Goal: Task Accomplishment & Management: Use online tool/utility

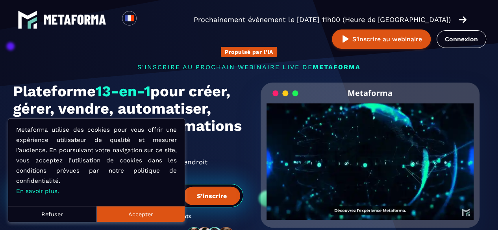
click at [74, 206] on button "Refuser" at bounding box center [52, 214] width 88 height 16
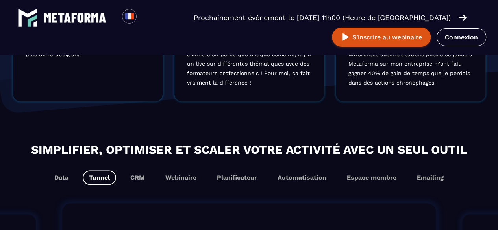
scroll to position [433, 0]
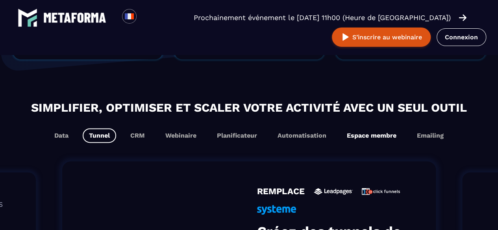
click at [364, 137] on button "Espace membre" at bounding box center [372, 135] width 62 height 15
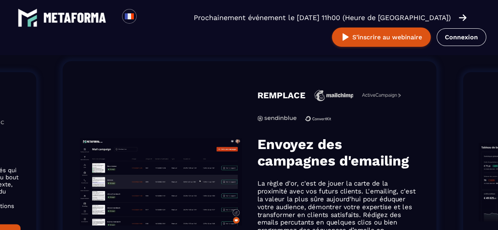
scroll to position [564, 0]
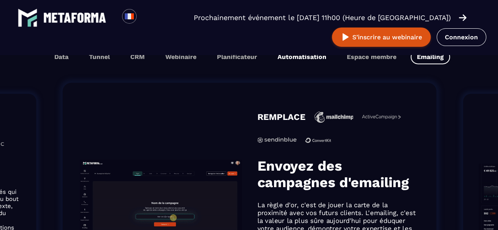
click at [290, 59] on button "Automatisation" at bounding box center [301, 57] width 61 height 15
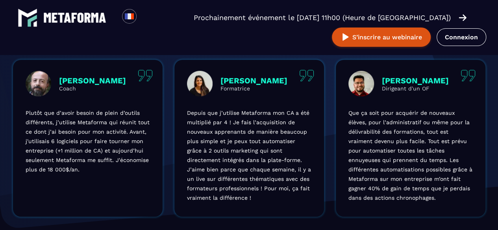
scroll to position [288, 0]
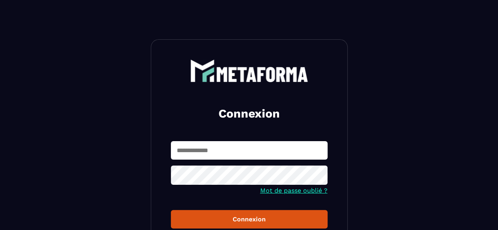
type input "**********"
click at [275, 221] on div "Connexion" at bounding box center [249, 219] width 144 height 7
